Goal: Information Seeking & Learning: Find specific fact

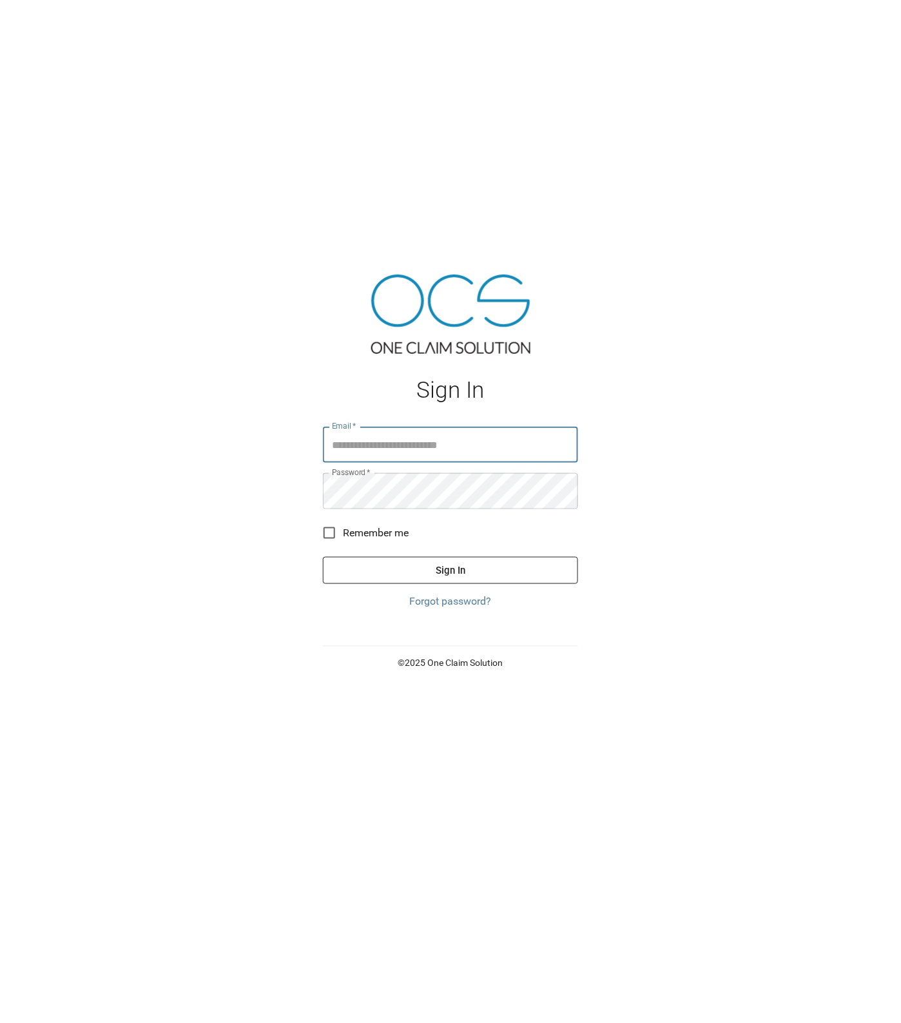
type input "**********"
click at [380, 567] on button "Sign In" at bounding box center [450, 570] width 255 height 27
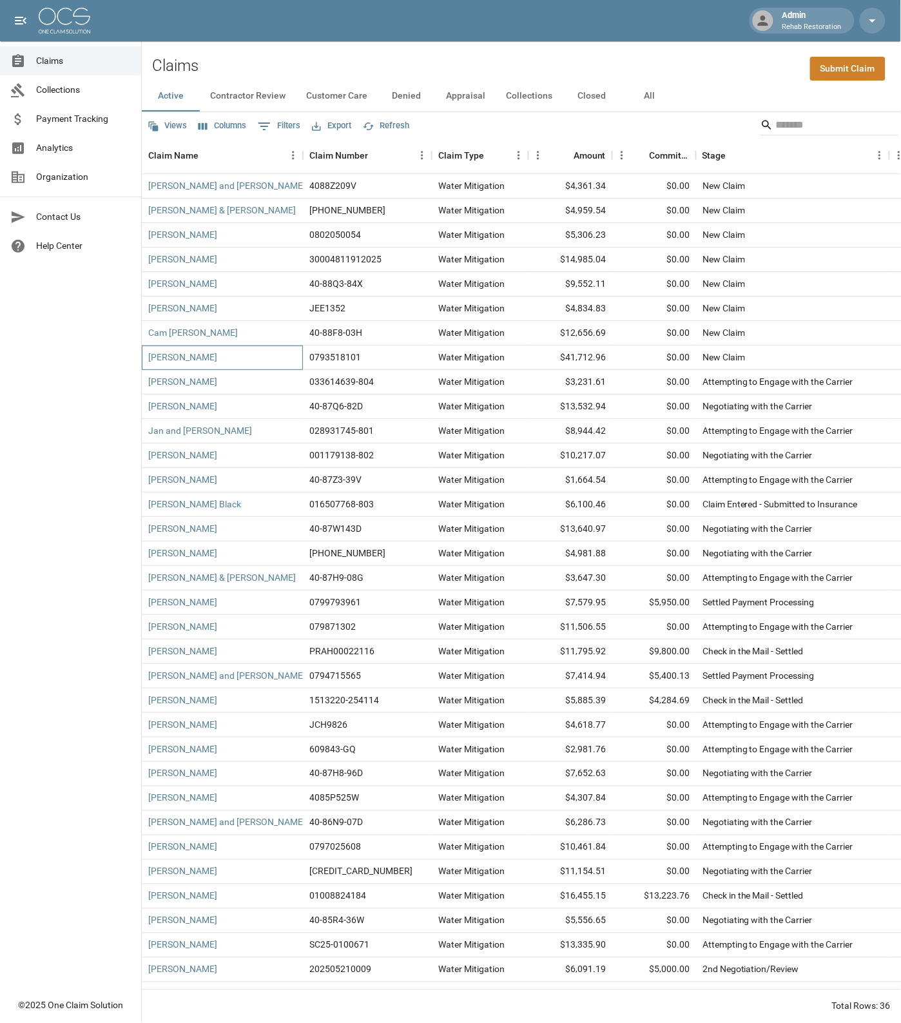
click at [247, 362] on div "[PERSON_NAME]" at bounding box center [222, 357] width 161 height 24
click at [239, 302] on div "[PERSON_NAME]" at bounding box center [222, 308] width 161 height 24
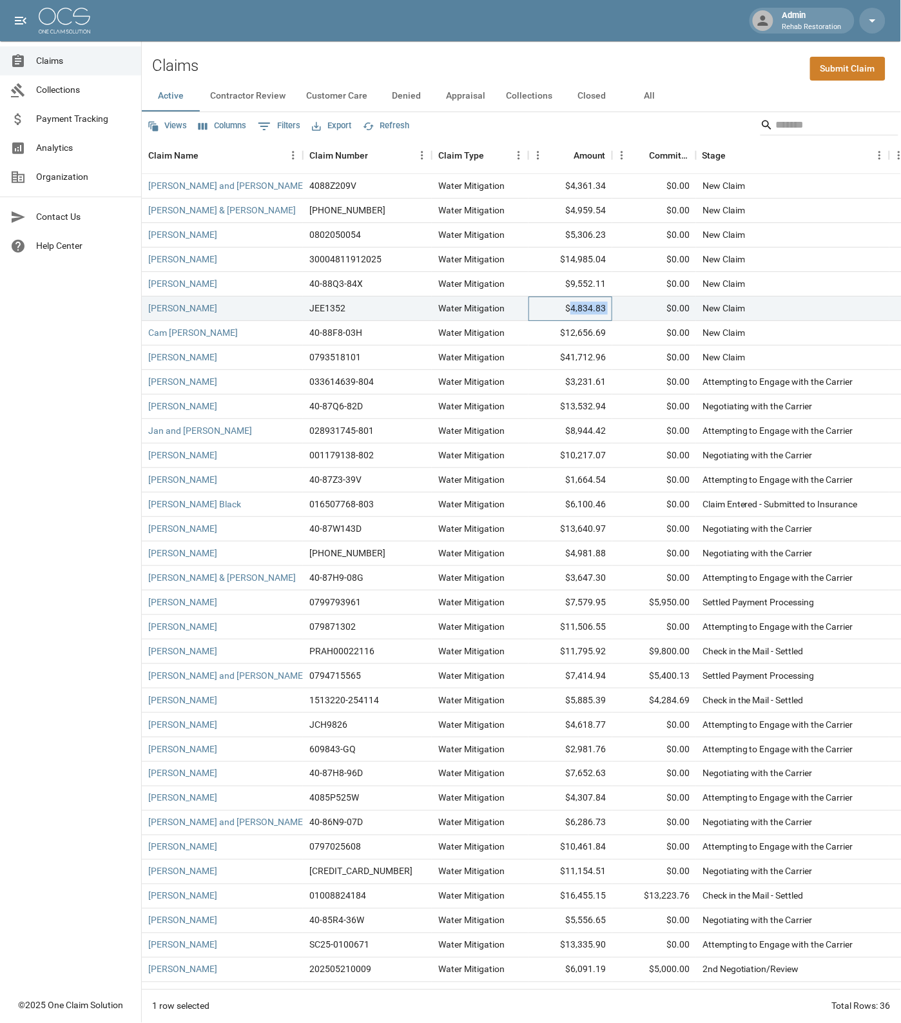
drag, startPoint x: 572, startPoint y: 307, endPoint x: 614, endPoint y: 305, distance: 41.9
click at [614, 305] on div "[PERSON_NAME] JEE1352 Water Mitigation $4,834.83 $0.00 New Claim [DATE] 7:52 AM…" at bounding box center [744, 308] width 1205 height 24
copy div "4,834.83"
click at [574, 304] on div "$4,834.83" at bounding box center [570, 308] width 84 height 24
click at [280, 354] on div "[PERSON_NAME]" at bounding box center [222, 357] width 161 height 24
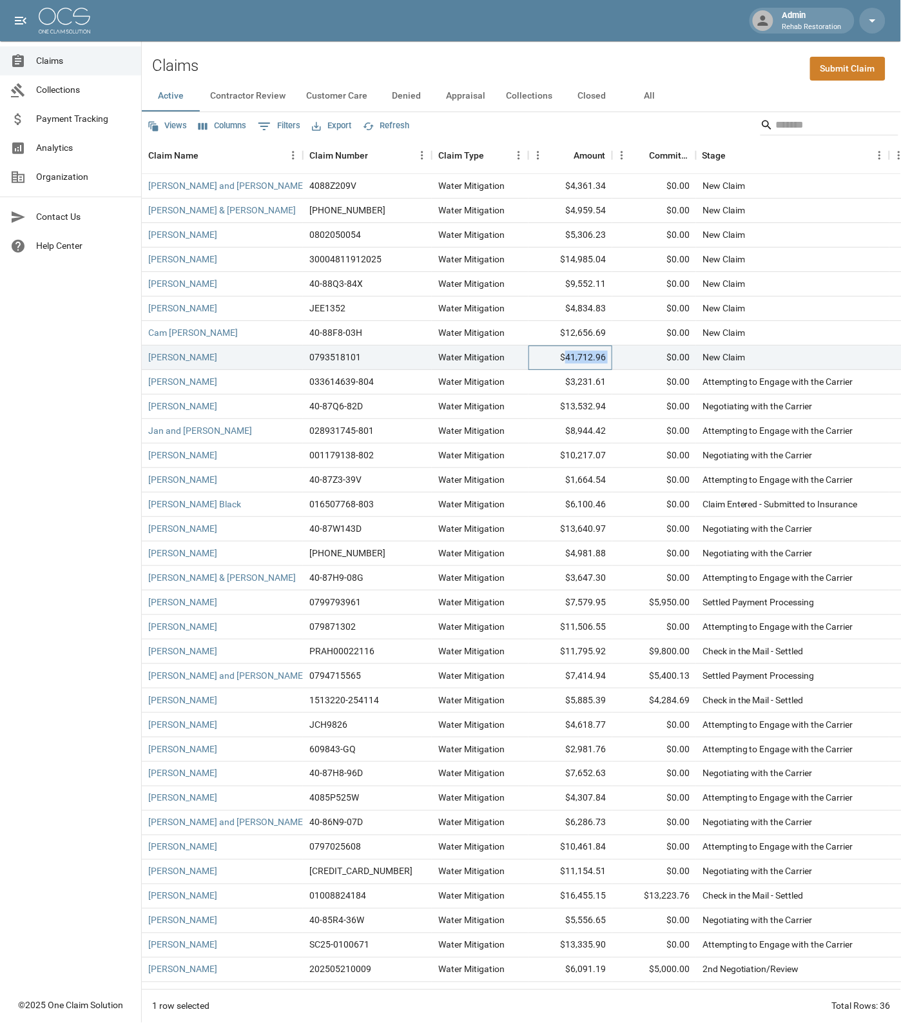
drag, startPoint x: 568, startPoint y: 353, endPoint x: 623, endPoint y: 353, distance: 55.4
click at [623, 353] on div "[PERSON_NAME] 0793518101 Water Mitigation $41,712.96 $0.00 New Claim [DATE] 7:4…" at bounding box center [744, 357] width 1205 height 24
copy div "41,712.96"
click at [217, 333] on div "Cam [PERSON_NAME]" at bounding box center [222, 333] width 161 height 24
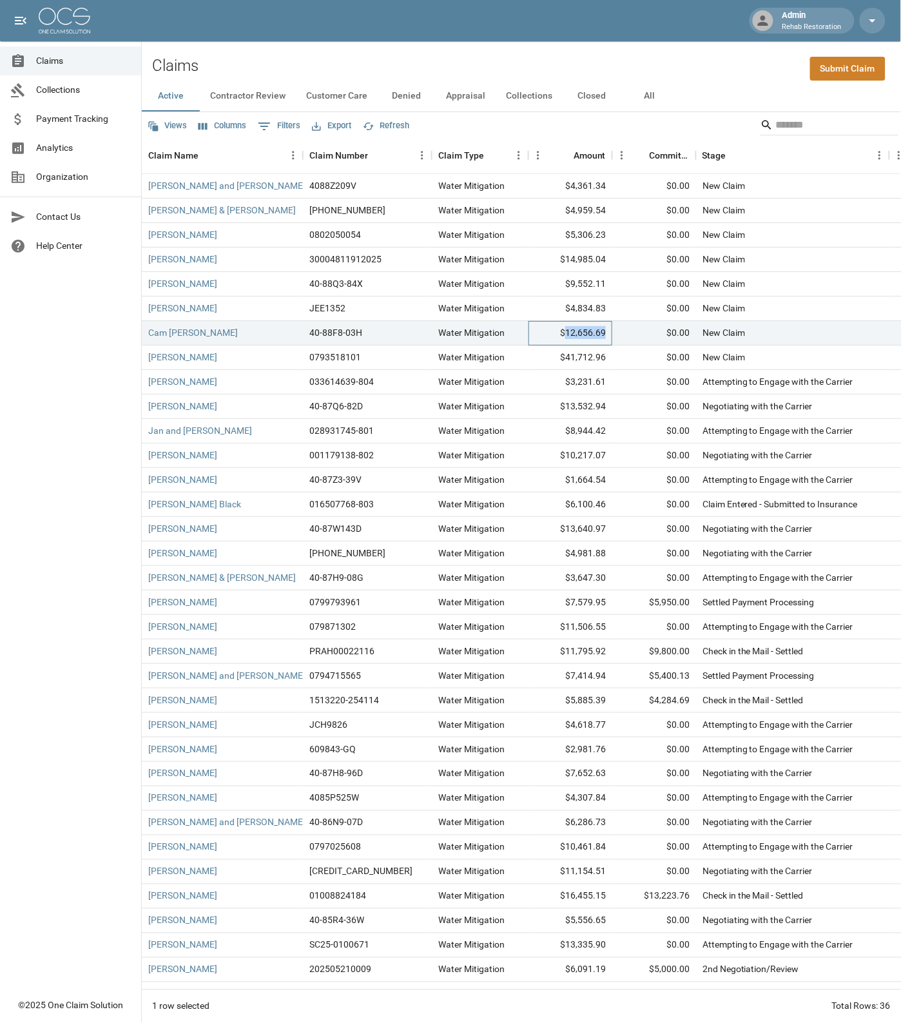
drag, startPoint x: 568, startPoint y: 331, endPoint x: 609, endPoint y: 329, distance: 40.6
click at [609, 329] on div "$12,656.69" at bounding box center [570, 333] width 84 height 24
copy div "12,656.69"
click at [242, 300] on div "[PERSON_NAME]" at bounding box center [222, 308] width 161 height 24
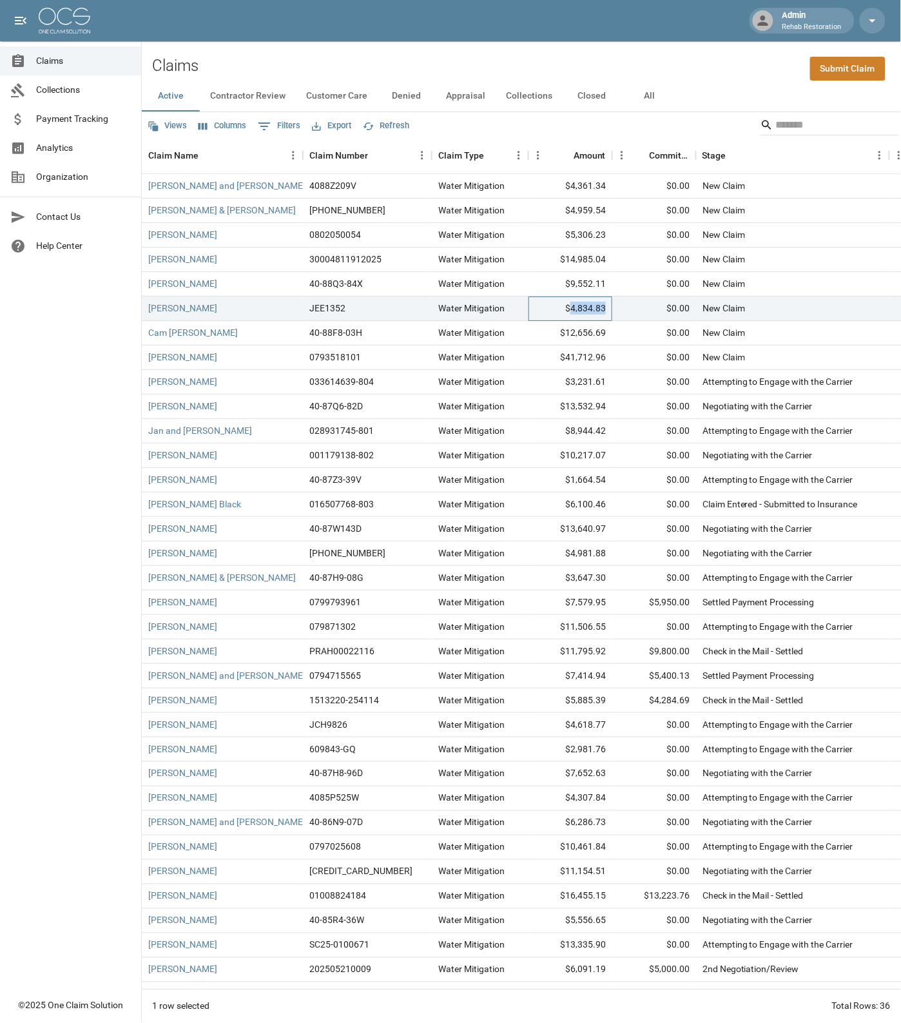
drag, startPoint x: 571, startPoint y: 306, endPoint x: 607, endPoint y: 307, distance: 36.1
click at [607, 307] on div "$4,834.83" at bounding box center [570, 308] width 84 height 24
copy div "4,834.83"
drag, startPoint x: 572, startPoint y: 281, endPoint x: 617, endPoint y: 282, distance: 45.8
click at [617, 282] on div "[PERSON_NAME] 40-88Q3-84X Water Mitigation $9,552.11 $0.00 New Claim [DATE] 8:0…" at bounding box center [744, 284] width 1205 height 24
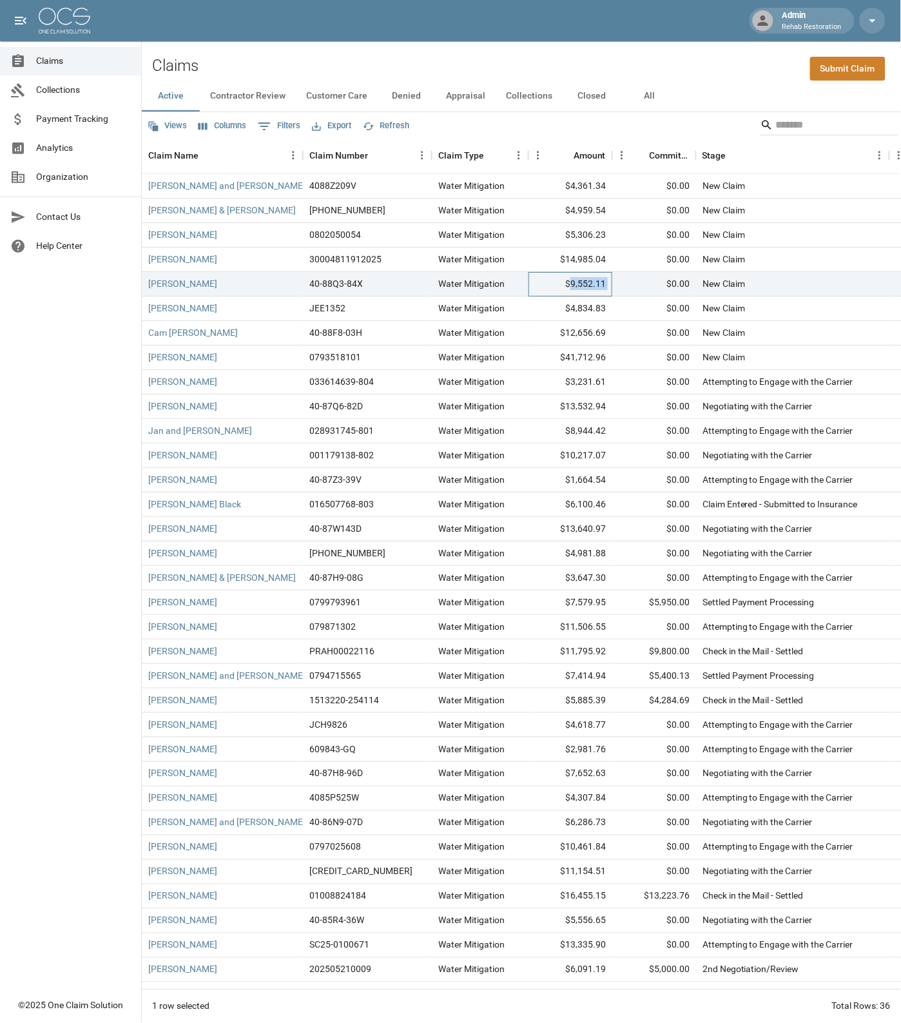
copy div "9,552.11"
click at [266, 257] on div "[PERSON_NAME]" at bounding box center [222, 259] width 161 height 24
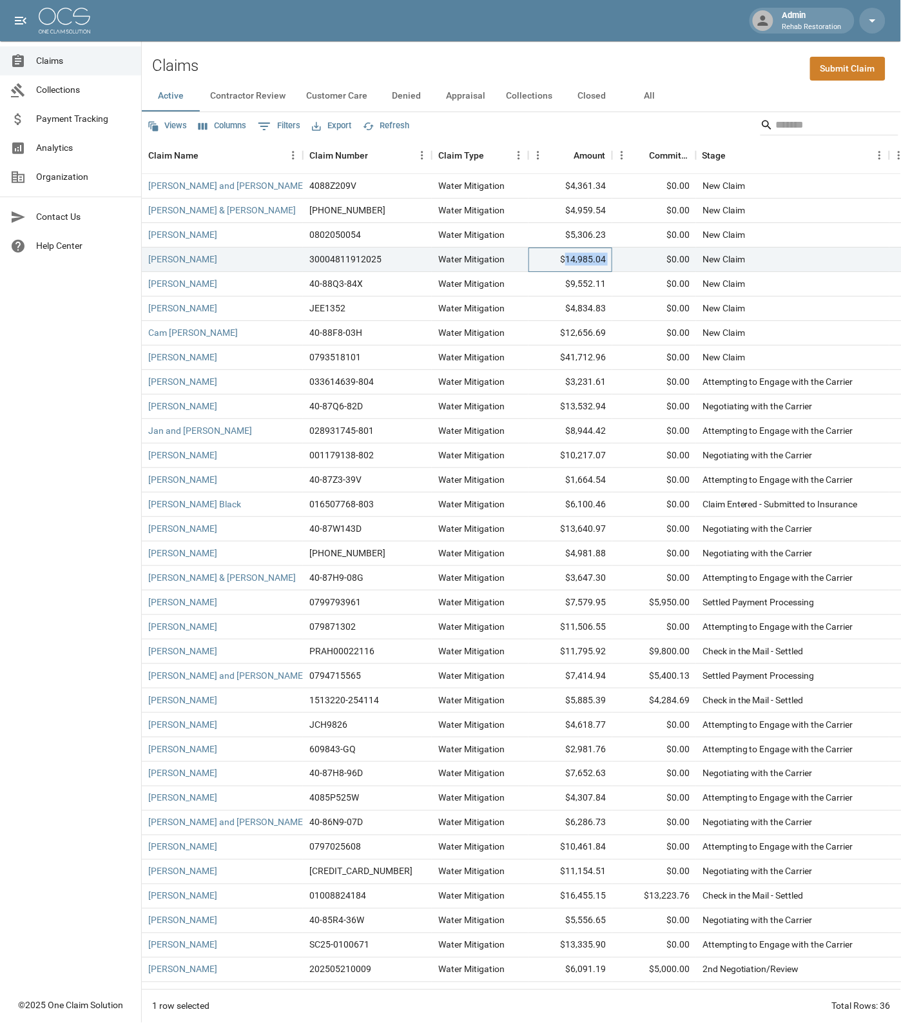
drag, startPoint x: 568, startPoint y: 258, endPoint x: 612, endPoint y: 257, distance: 44.5
click at [612, 257] on div "[PERSON_NAME] 30004811912025 Water Mitigation $14,985.04 $0.00 New Claim [DATE]…" at bounding box center [744, 259] width 1205 height 24
copy div "14,985.04"
click at [250, 239] on div "[PERSON_NAME]" at bounding box center [222, 235] width 161 height 24
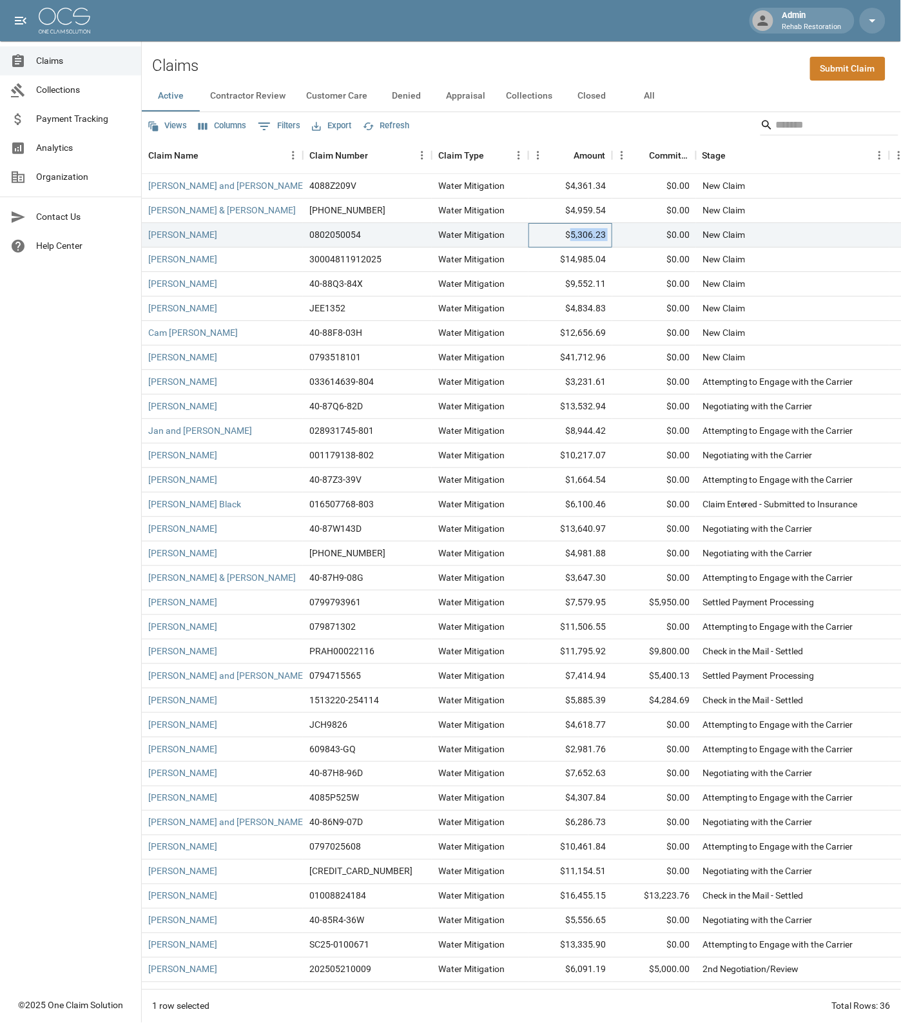
drag, startPoint x: 572, startPoint y: 234, endPoint x: 623, endPoint y: 233, distance: 51.6
click at [623, 233] on div "[PERSON_NAME] 0802050054 Water Mitigation $5,306.23 $0.00 New Claim [DATE] 8:16…" at bounding box center [744, 235] width 1205 height 24
copy div "5,306.23"
drag, startPoint x: 572, startPoint y: 208, endPoint x: 612, endPoint y: 207, distance: 40.0
click at [612, 207] on div "[PERSON_NAME] & [PERSON_NAME] [PHONE_NUMBER] Water Mitigation $4,959.54 $0.00 N…" at bounding box center [744, 211] width 1205 height 24
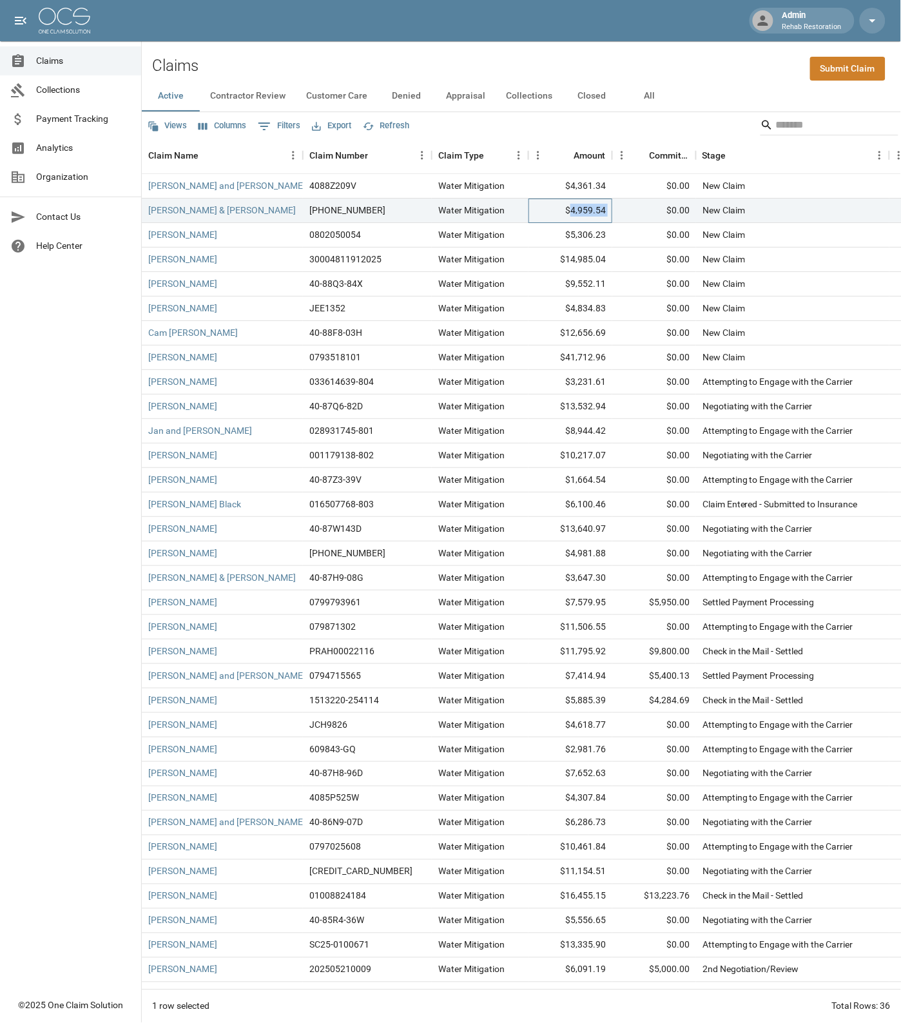
copy div "4,959.54"
click at [266, 187] on div "[PERSON_NAME] and [PERSON_NAME]" at bounding box center [222, 186] width 161 height 24
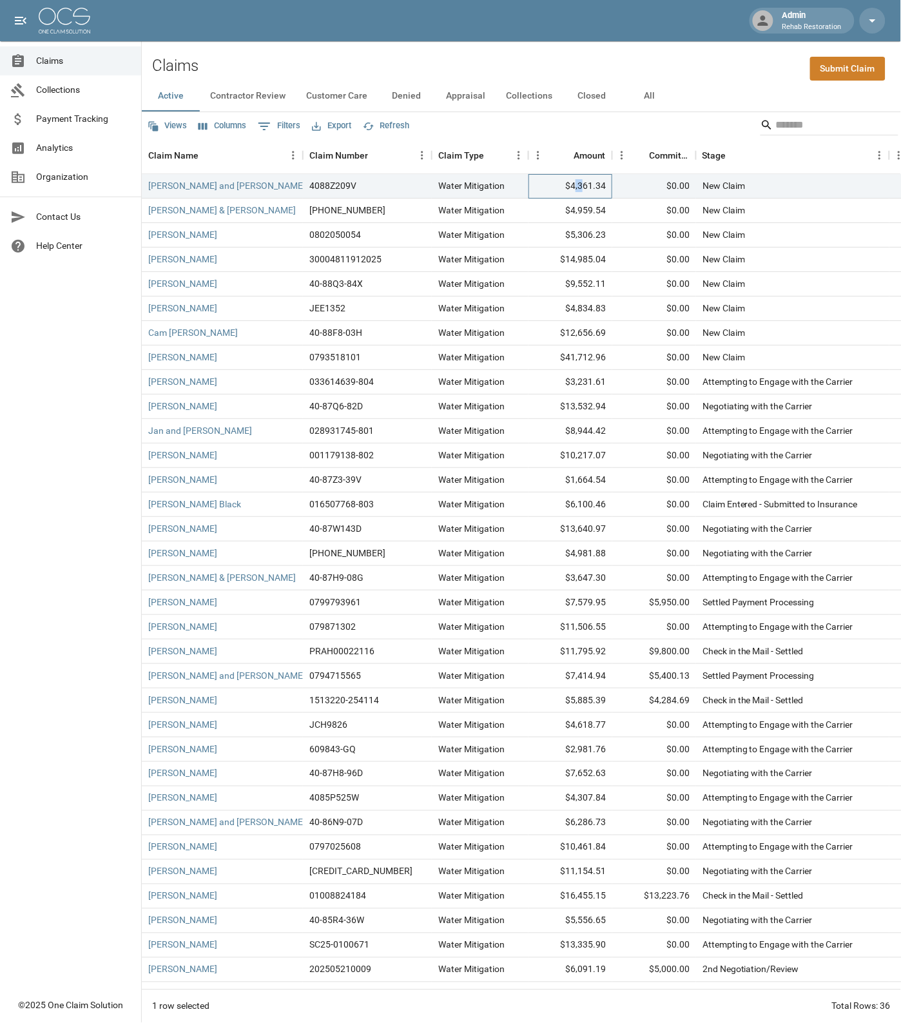
drag, startPoint x: 577, startPoint y: 188, endPoint x: 585, endPoint y: 187, distance: 7.8
click at [585, 187] on div "$4,361.34" at bounding box center [570, 186] width 84 height 24
drag, startPoint x: 574, startPoint y: 187, endPoint x: 621, endPoint y: 191, distance: 46.6
click at [613, 186] on div "[PERSON_NAME] and [PERSON_NAME] 4088Z209V Water Mitigation $4,361.34 $0.00 New …" at bounding box center [744, 186] width 1205 height 24
copy div "4,361.34"
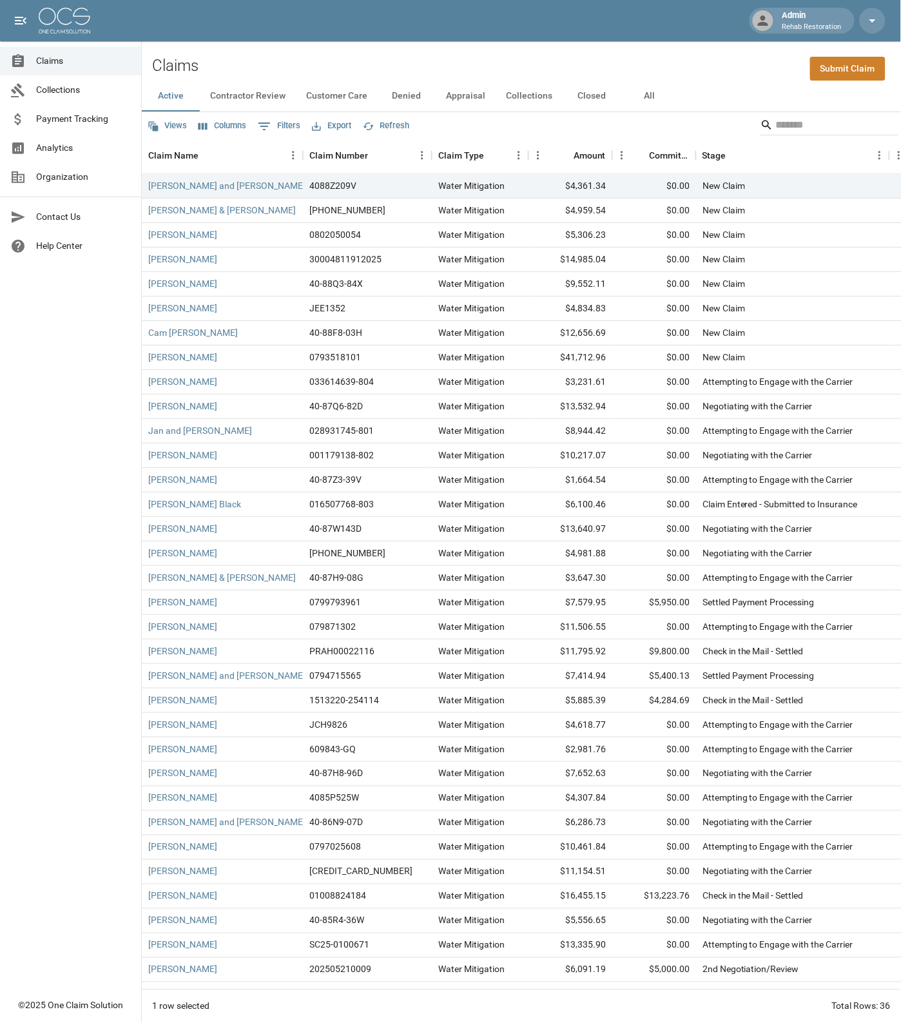
click at [87, 391] on div "Claims Collections Payment Tracking Analytics Organization Contact Us Help Cent…" at bounding box center [70, 495] width 141 height 991
click at [264, 378] on div "[PERSON_NAME]" at bounding box center [222, 382] width 161 height 24
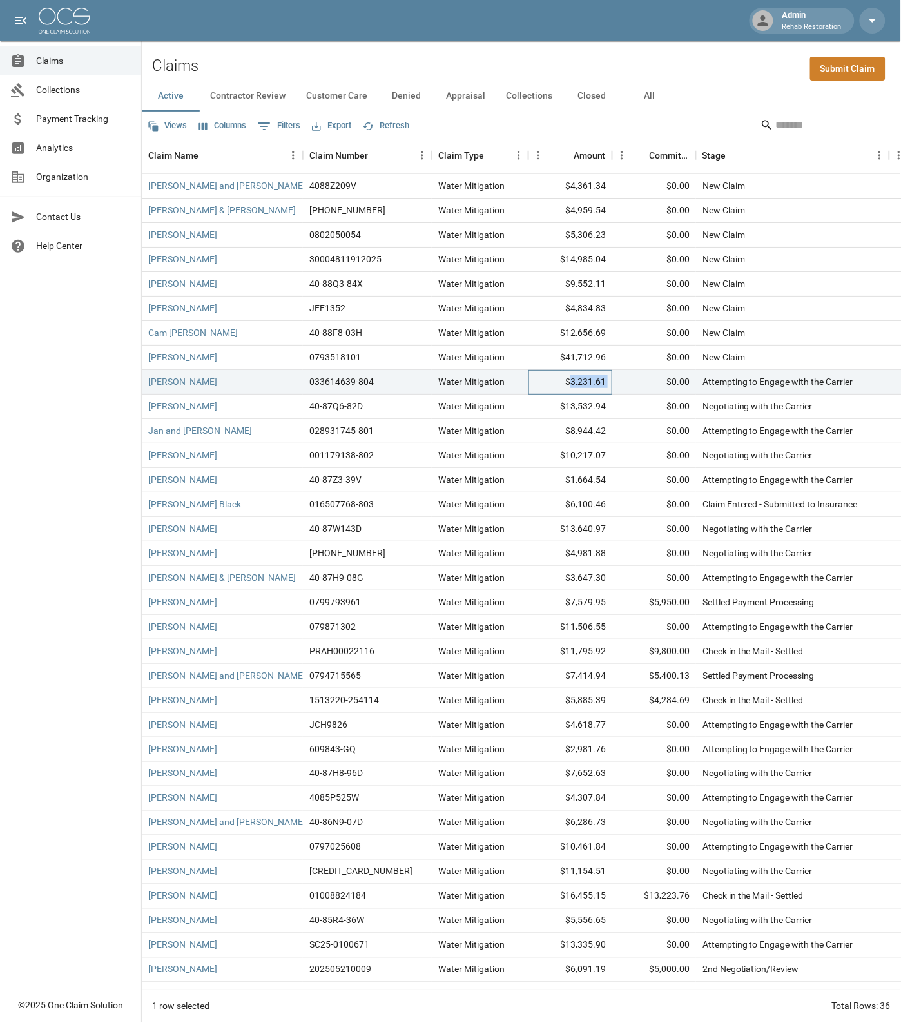
drag, startPoint x: 578, startPoint y: 381, endPoint x: 615, endPoint y: 380, distance: 37.4
click at [615, 380] on div "[PERSON_NAME] 033614639-804 Water Mitigation $3,231.61 $0.00 Attempting to Enga…" at bounding box center [744, 382] width 1205 height 24
copy div "3,231.61"
click at [202, 124] on icon "Select columns" at bounding box center [203, 126] width 9 height 7
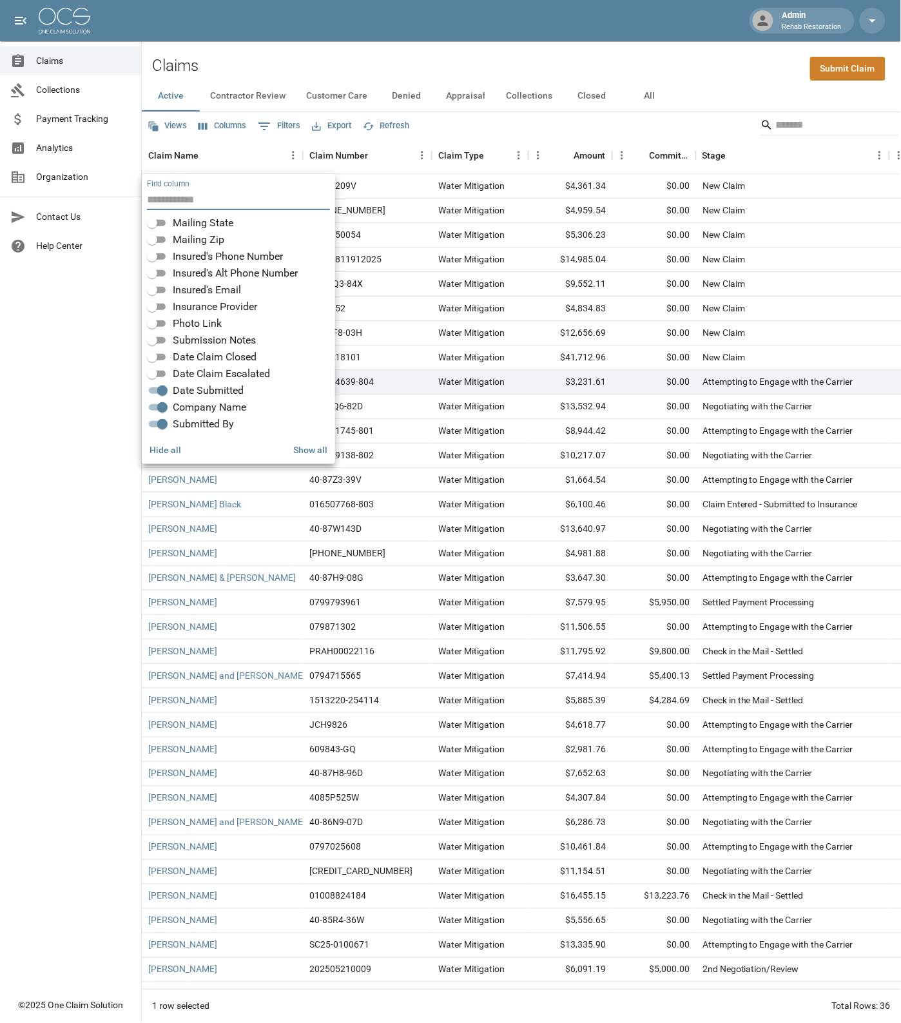
scroll to position [226, 0]
click at [88, 550] on div "Claims Collections Payment Tracking Analytics Organization Contact Us Help Cent…" at bounding box center [70, 495] width 141 height 991
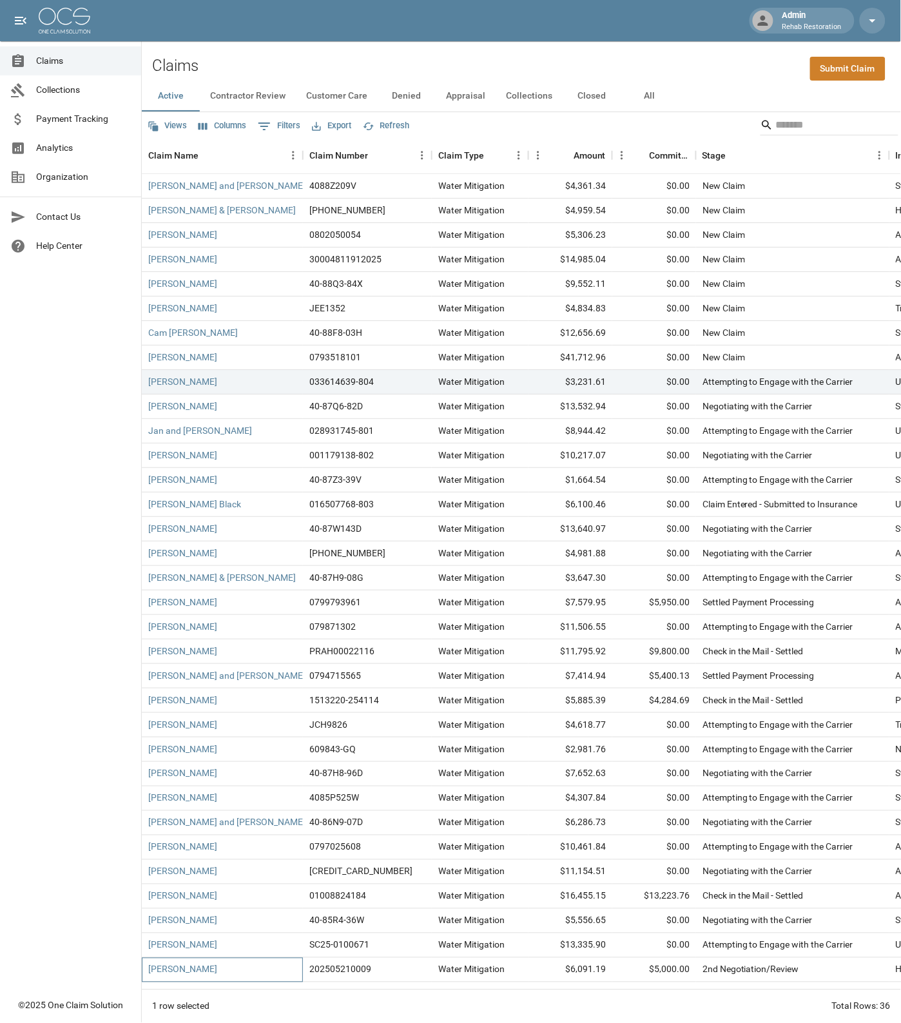
scroll to position [78, 0]
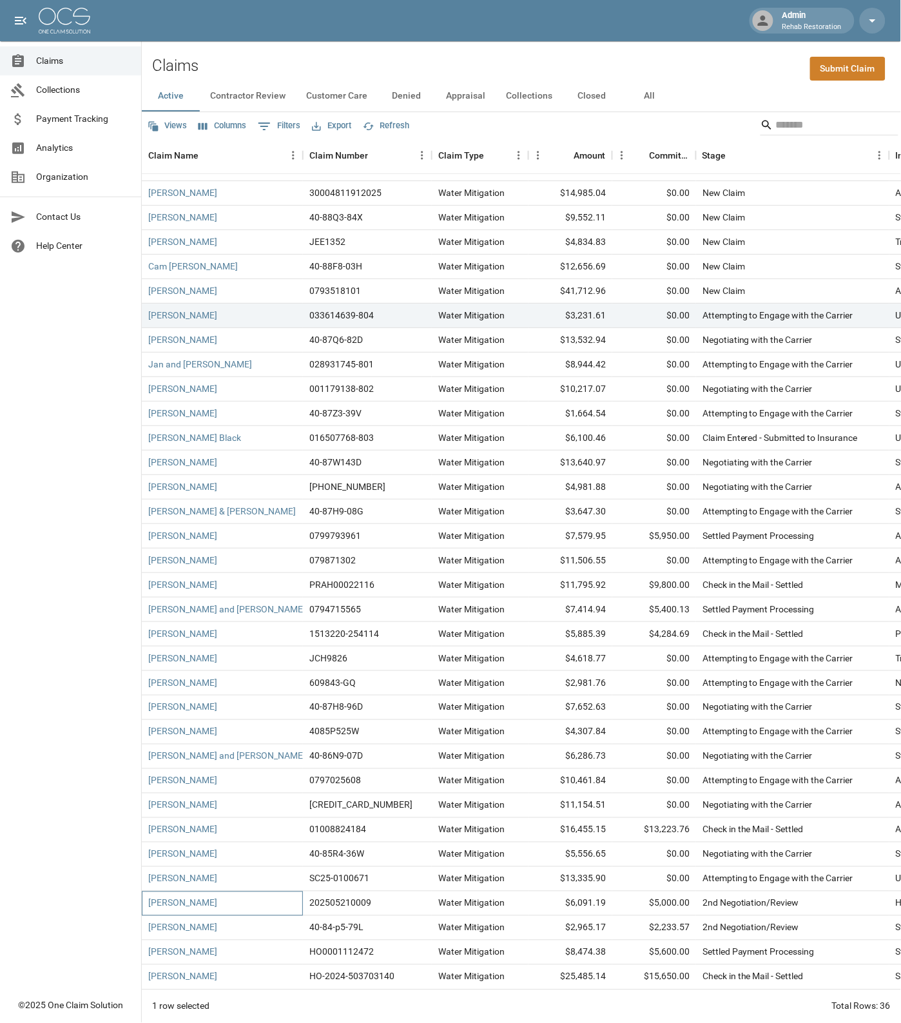
drag, startPoint x: 214, startPoint y: 976, endPoint x: 255, endPoint y: 978, distance: 40.6
click at [255, 978] on div "[PERSON_NAME] and [PERSON_NAME] 4088Z209V Water Mitigation $4,361.34 $0.00 New …" at bounding box center [521, 581] width 759 height 815
click at [233, 677] on div "[PERSON_NAME]" at bounding box center [222, 683] width 161 height 24
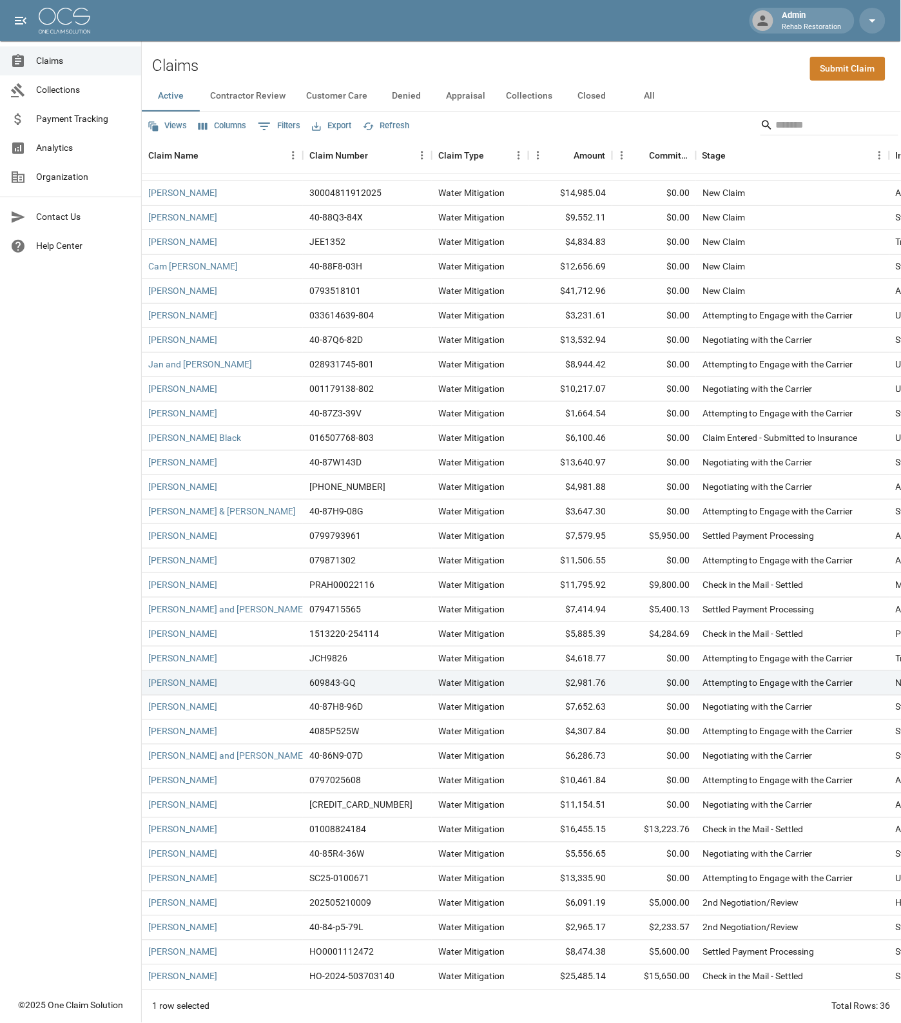
click at [111, 422] on div "Claims Collections Payment Tracking Analytics Organization Contact Us Help Cent…" at bounding box center [70, 495] width 141 height 991
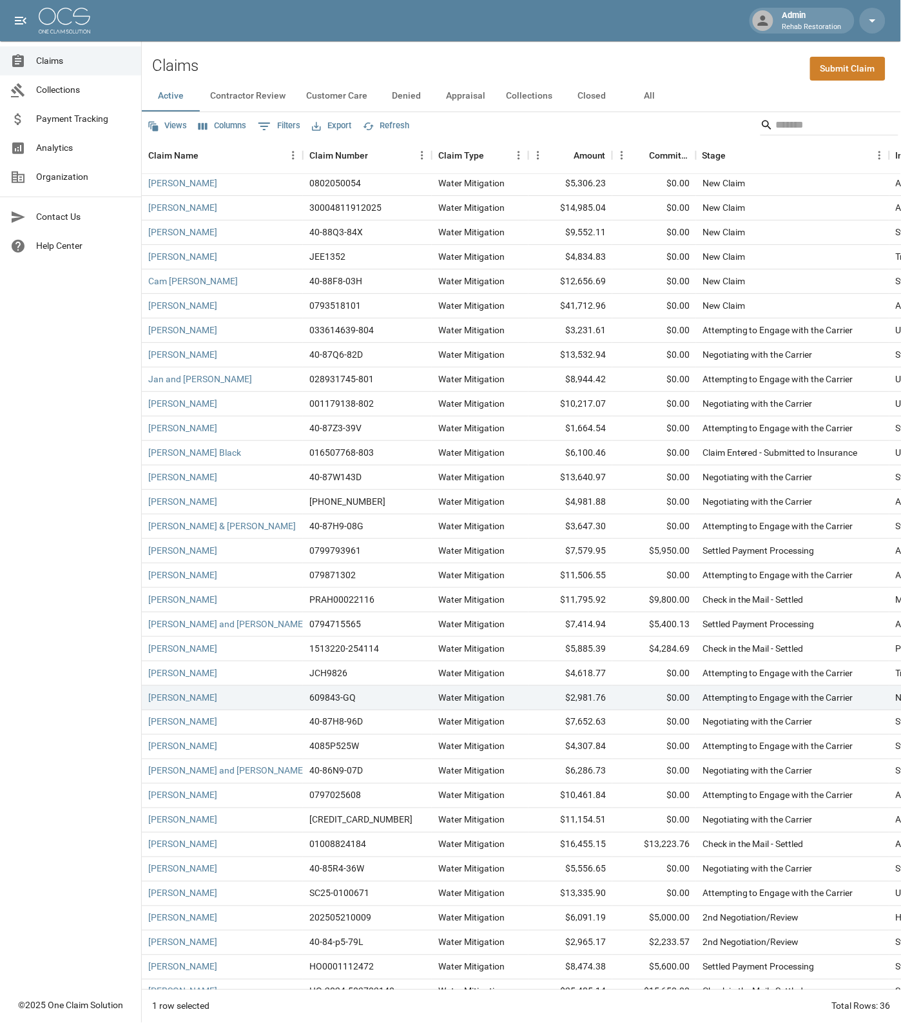
scroll to position [0, 0]
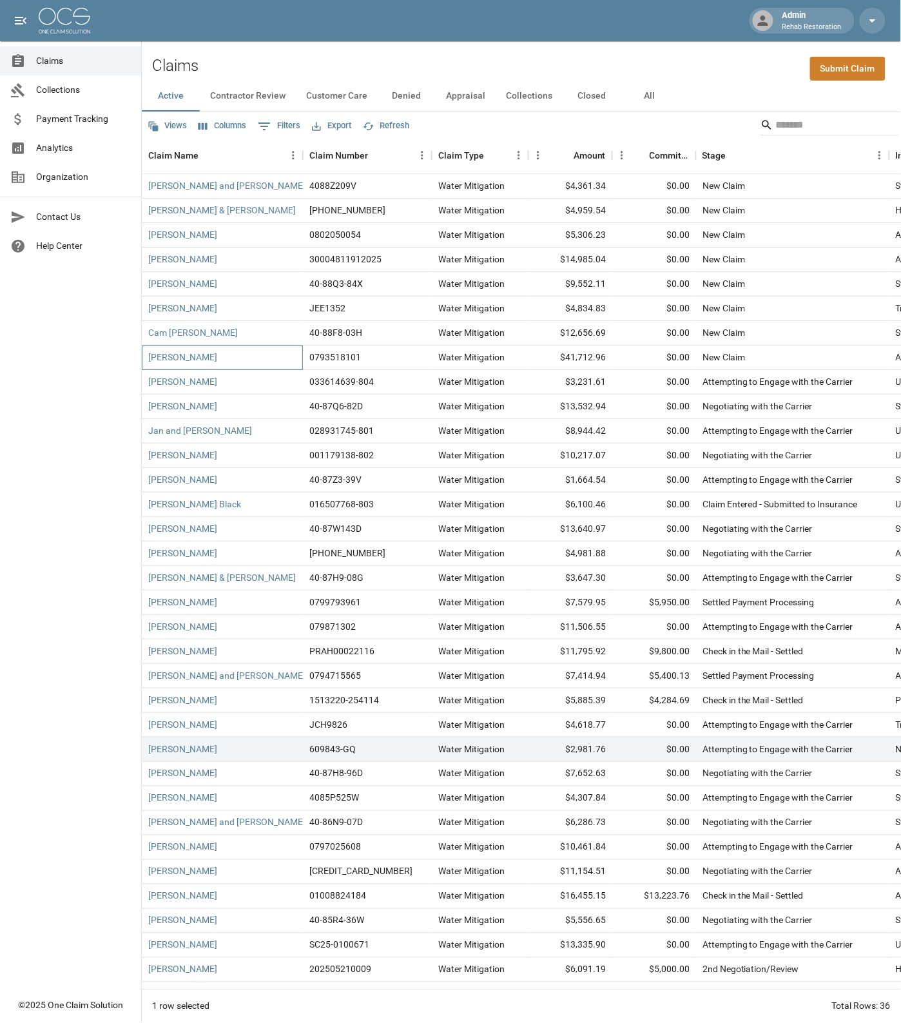
click at [256, 352] on div "[PERSON_NAME]" at bounding box center [222, 357] width 161 height 24
